Goal: Transaction & Acquisition: Subscribe to service/newsletter

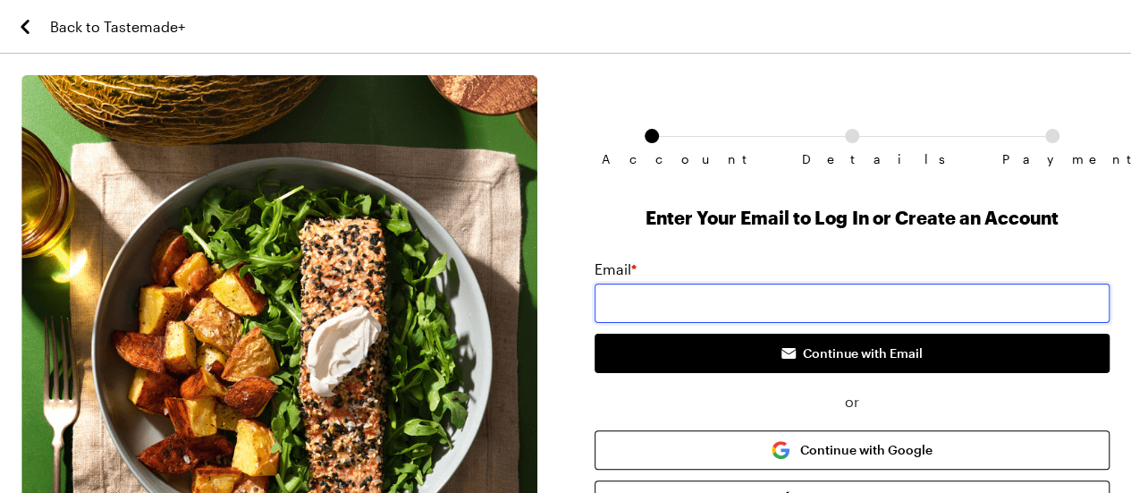
click at [623, 305] on input "email" at bounding box center [853, 302] width 516 height 39
type input "[EMAIL_ADDRESS][DOMAIN_NAME]"
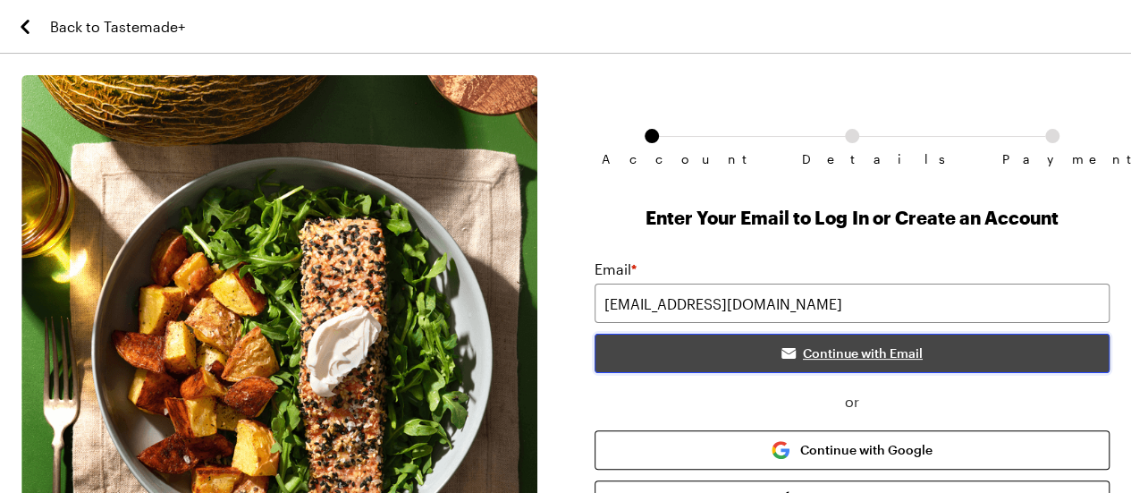
click at [842, 357] on span "Continue with Email" at bounding box center [863, 353] width 120 height 18
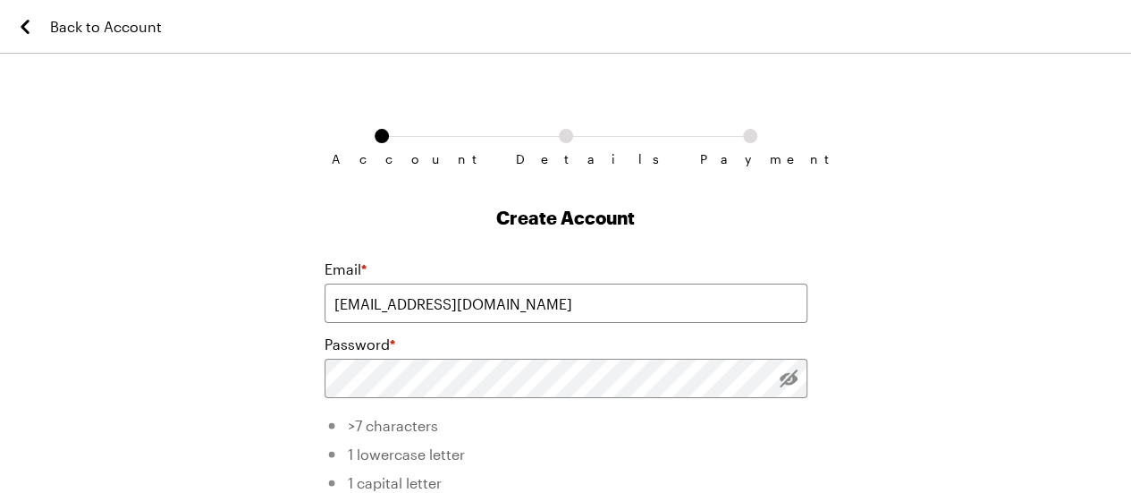
click at [936, 331] on div "Account Details Payment Create Account Email * [EMAIL_ADDRESS][DOMAIN_NAME] Pas…" at bounding box center [565, 386] width 1131 height 622
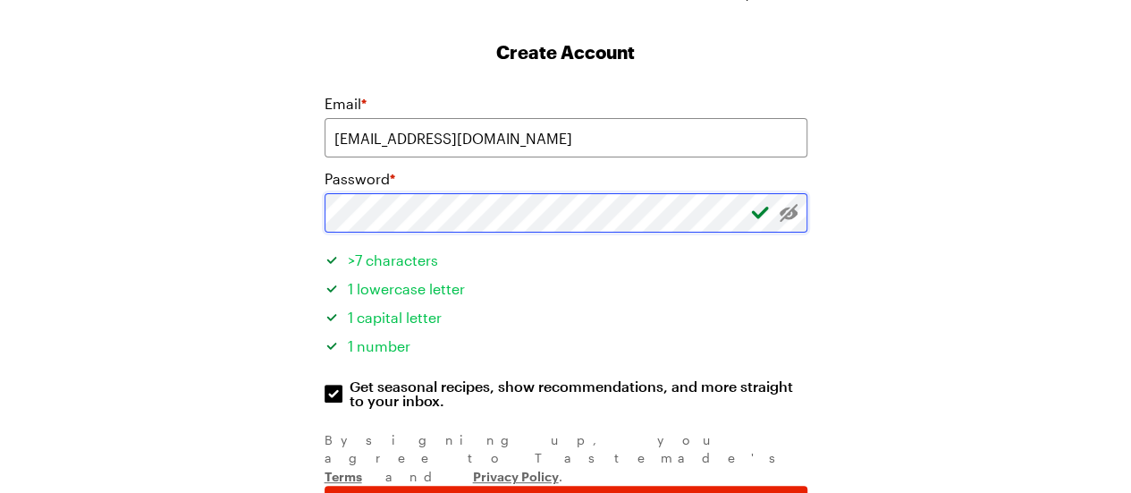
scroll to position [255, 0]
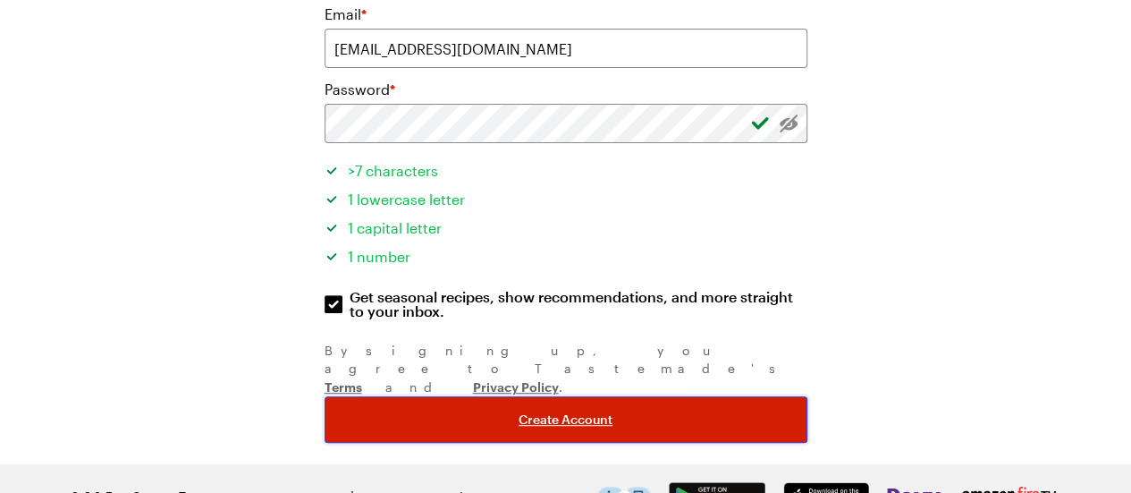
click at [554, 410] on span "Create Account" at bounding box center [566, 419] width 94 height 18
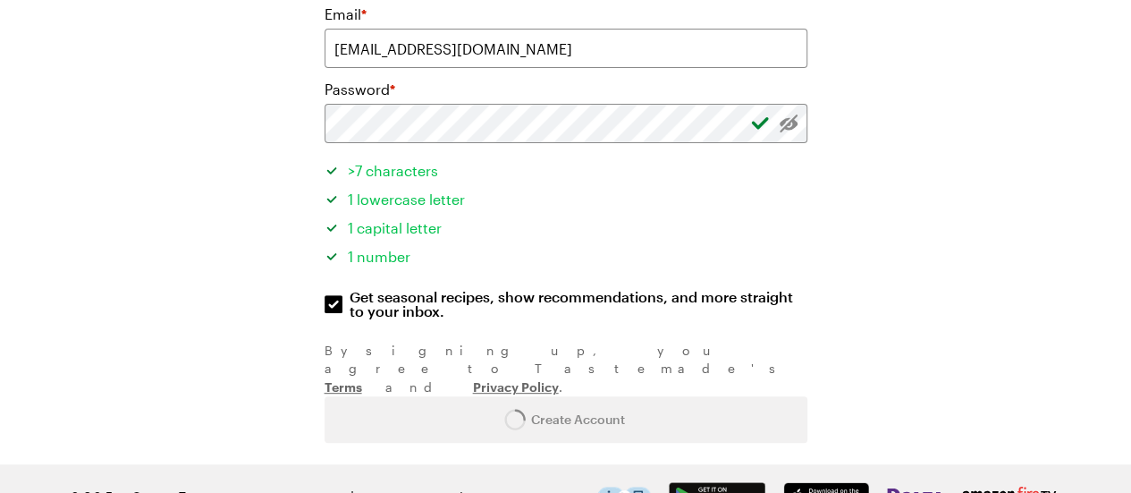
scroll to position [0, 0]
